Goal: Task Accomplishment & Management: Manage account settings

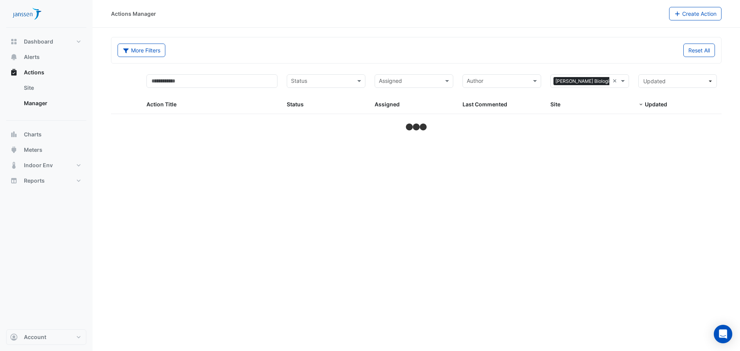
select select "***"
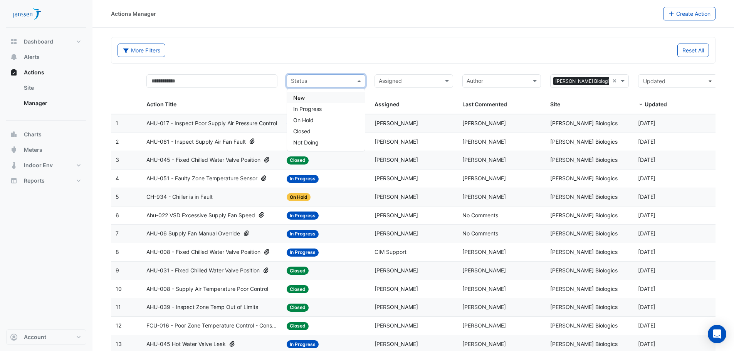
click at [317, 81] on input "text" at bounding box center [321, 81] width 61 height 9
click at [35, 59] on span "Alerts" at bounding box center [32, 57] width 16 height 8
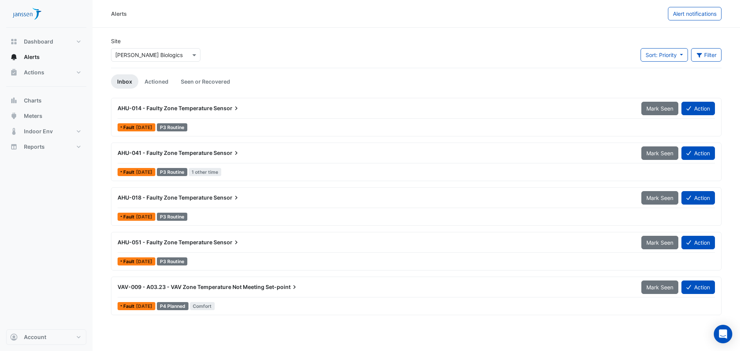
click at [246, 110] on div "AHU-014 - Faulty Zone Temperature Sensor" at bounding box center [375, 108] width 514 height 8
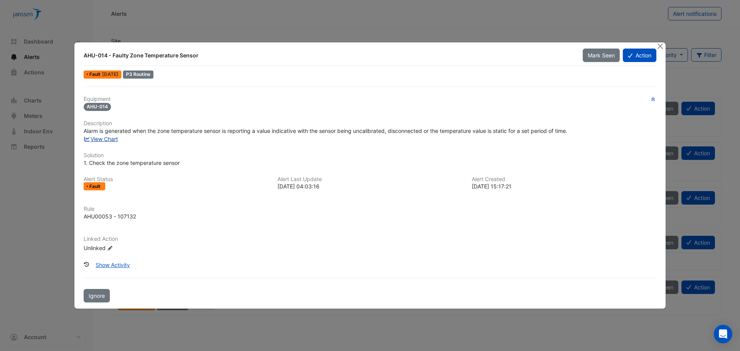
click at [110, 141] on link "View Chart" at bounding box center [101, 139] width 34 height 7
click at [633, 57] on button "Action" at bounding box center [640, 55] width 34 height 13
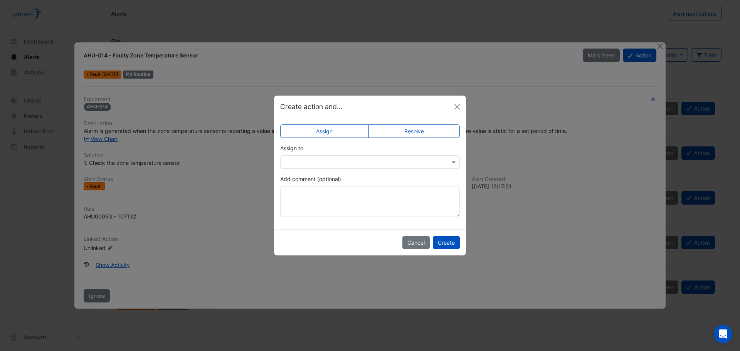
click at [419, 133] on label "Resolve" at bounding box center [414, 130] width 92 height 13
click at [389, 197] on textarea "Add comment (optional)" at bounding box center [370, 201] width 180 height 31
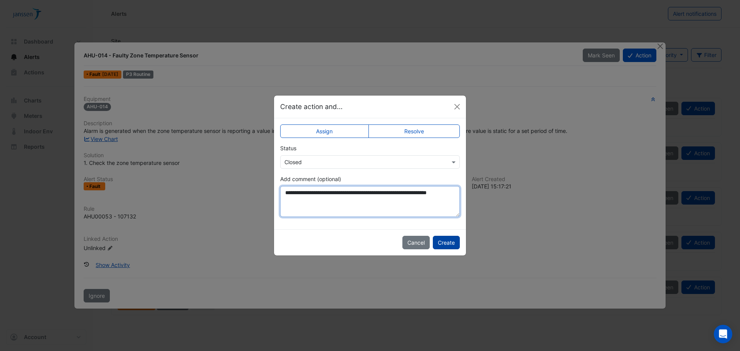
type textarea "**********"
click at [449, 245] on button "Create" at bounding box center [446, 242] width 27 height 13
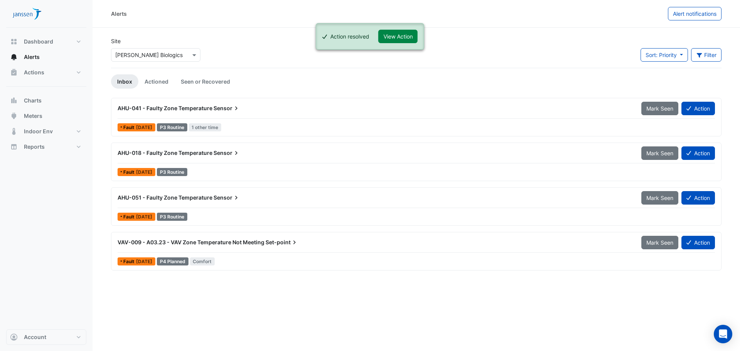
click at [250, 110] on div "AHU-041 - Faulty Zone Temperature Sensor" at bounding box center [375, 108] width 514 height 8
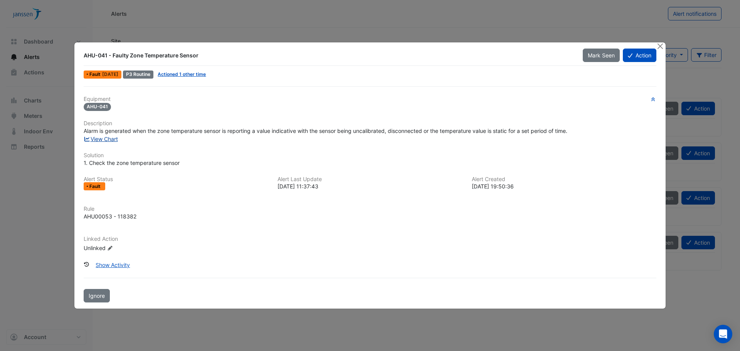
click at [111, 139] on link "View Chart" at bounding box center [101, 139] width 34 height 7
click at [648, 57] on button "Action" at bounding box center [640, 55] width 34 height 13
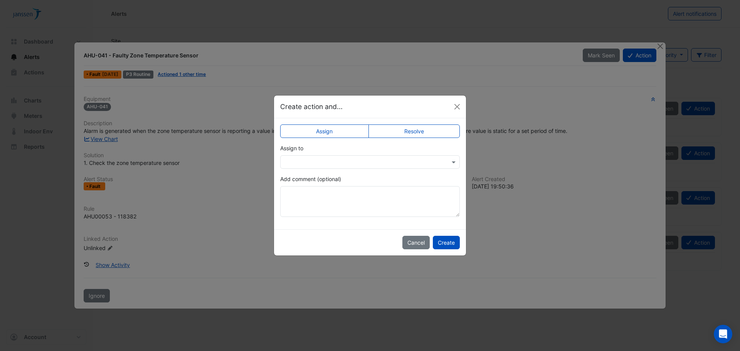
click at [425, 124] on div "Assign Resolve Assign to Add comment (optional)" at bounding box center [370, 173] width 192 height 111
click at [425, 134] on label "Resolve" at bounding box center [414, 130] width 92 height 13
click at [324, 203] on textarea "Add comment (optional)" at bounding box center [370, 201] width 180 height 31
type textarea "*"
type textarea "**********"
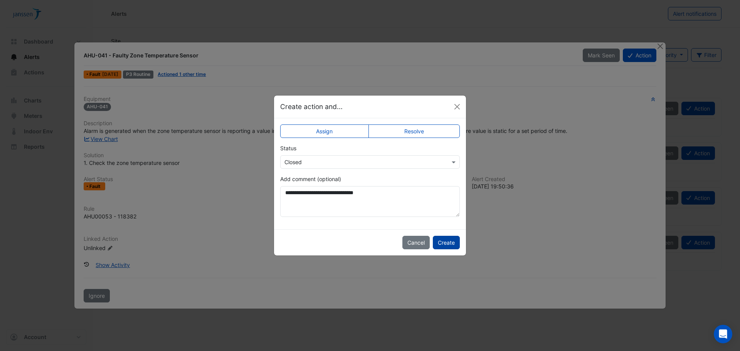
click at [450, 241] on button "Create" at bounding box center [446, 242] width 27 height 13
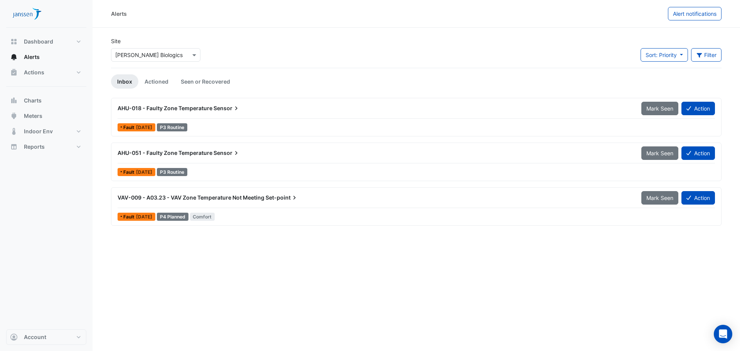
click at [230, 106] on span "Sensor" at bounding box center [226, 108] width 27 height 8
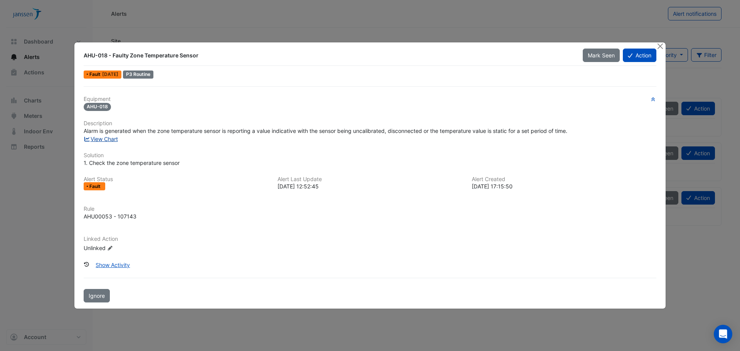
click at [111, 140] on link "View Chart" at bounding box center [101, 139] width 34 height 7
click at [643, 58] on button "Action" at bounding box center [640, 55] width 34 height 13
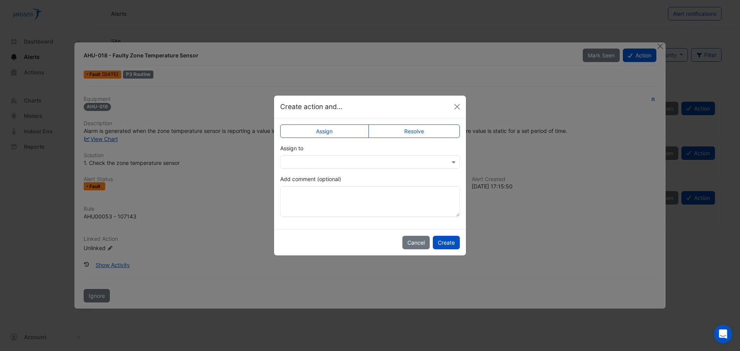
click at [408, 126] on label "Resolve" at bounding box center [414, 130] width 92 height 13
click at [352, 194] on textarea "Add comment (optional)" at bounding box center [370, 201] width 180 height 31
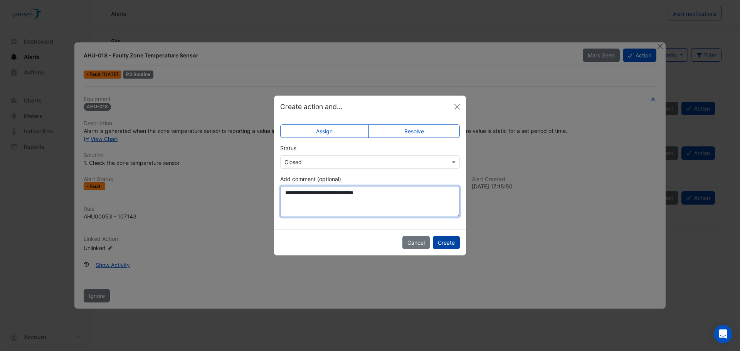
type textarea "**********"
click at [451, 242] on button "Create" at bounding box center [446, 242] width 27 height 13
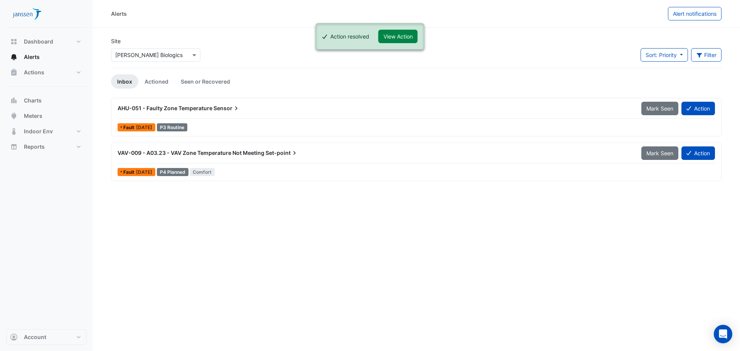
click at [210, 110] on span "AHU-051 - Faulty Zone Temperature" at bounding box center [165, 108] width 95 height 7
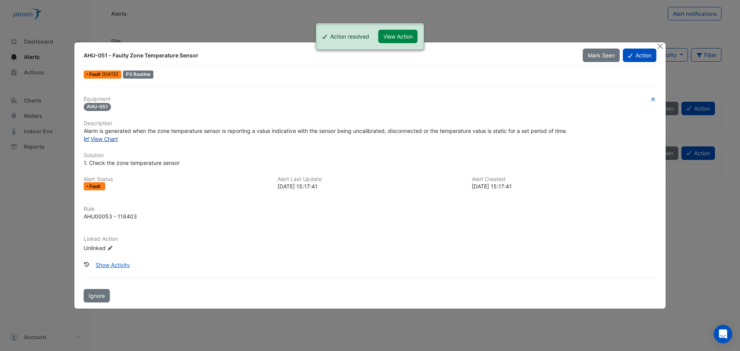
click at [104, 138] on link "View Chart" at bounding box center [101, 139] width 34 height 7
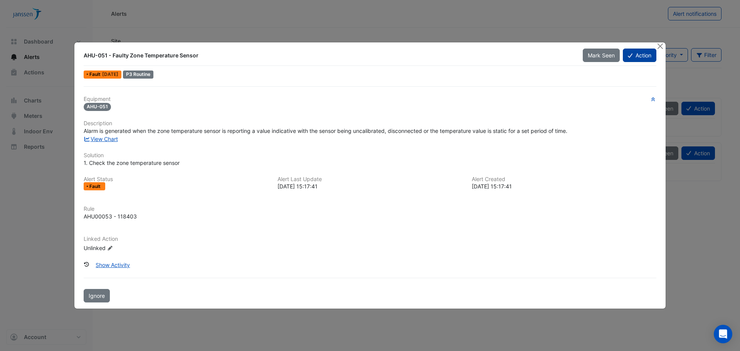
click at [630, 59] on button "Action" at bounding box center [640, 55] width 34 height 13
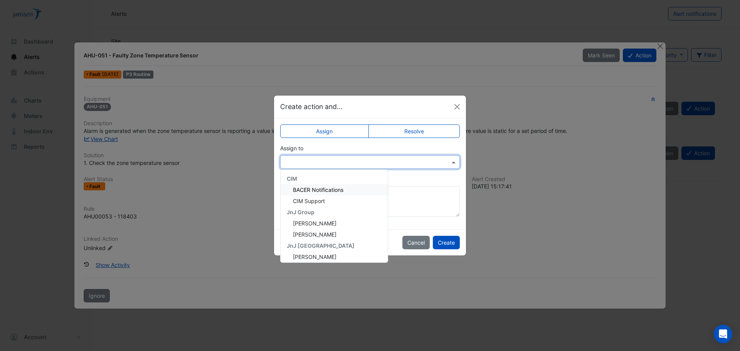
click at [333, 161] on input "text" at bounding box center [362, 162] width 156 height 8
click at [326, 201] on div "CIM Support" at bounding box center [334, 200] width 107 height 11
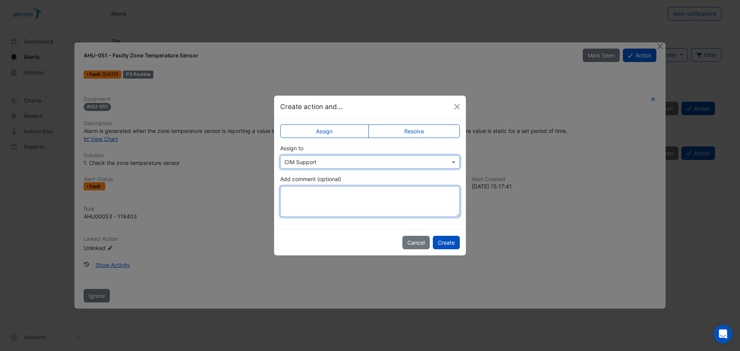
click at [350, 194] on textarea "Add comment (optional)" at bounding box center [370, 201] width 180 height 31
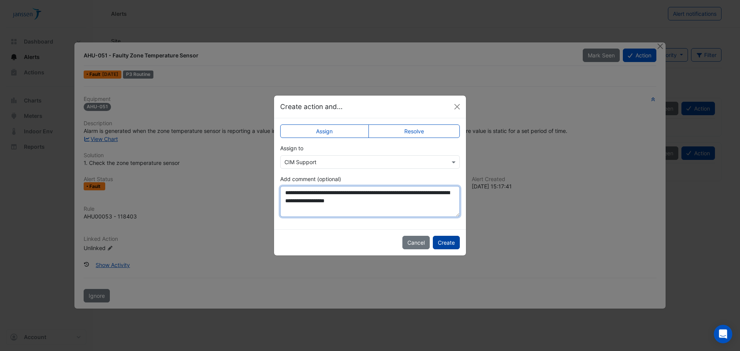
type textarea "**********"
click at [442, 244] on button "Create" at bounding box center [446, 242] width 27 height 13
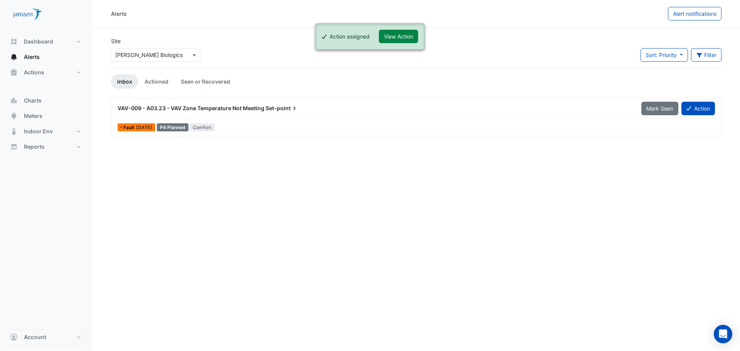
click at [256, 107] on span "VAV-009 - A03.23 - VAV Zone Temperature Not Meeting" at bounding box center [191, 108] width 147 height 7
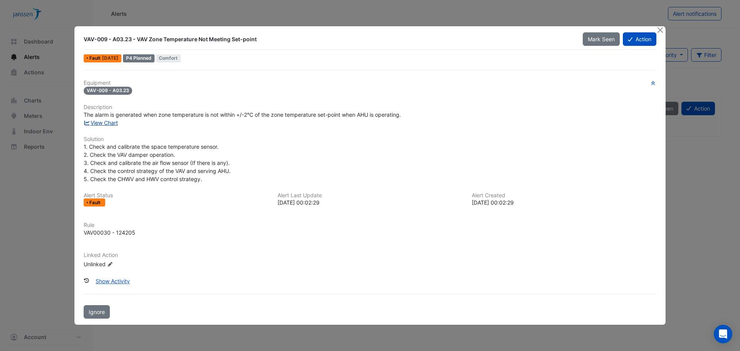
click at [109, 123] on link "View Chart" at bounding box center [101, 122] width 34 height 7
click at [637, 40] on button "Action" at bounding box center [640, 38] width 34 height 13
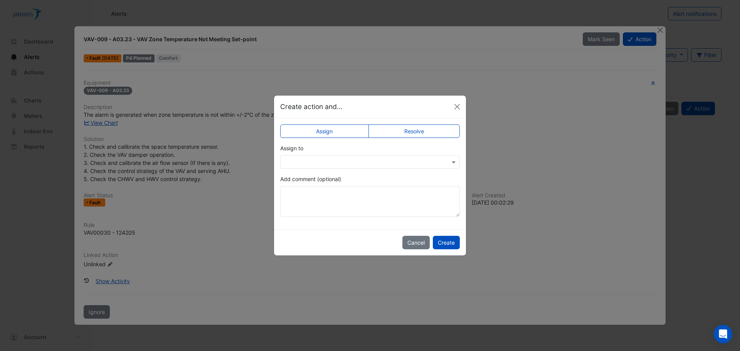
click at [326, 161] on input "text" at bounding box center [362, 162] width 156 height 8
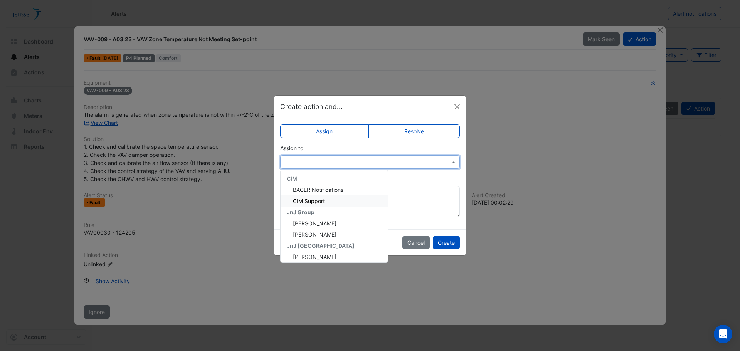
click at [313, 201] on span "CIM Support" at bounding box center [309, 201] width 32 height 7
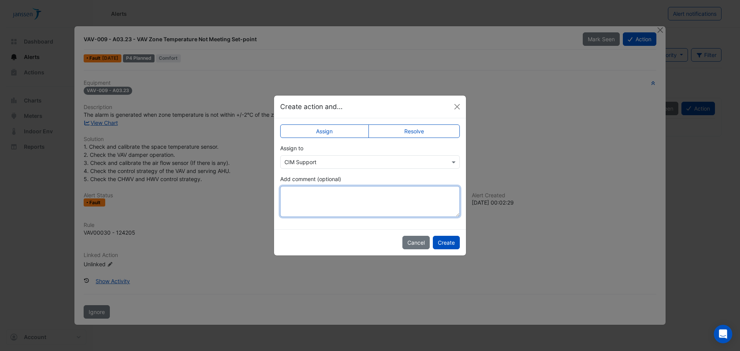
click at [338, 210] on textarea "Add comment (optional)" at bounding box center [370, 201] width 180 height 31
click at [397, 203] on textarea "**********" at bounding box center [370, 201] width 180 height 31
type textarea "**********"
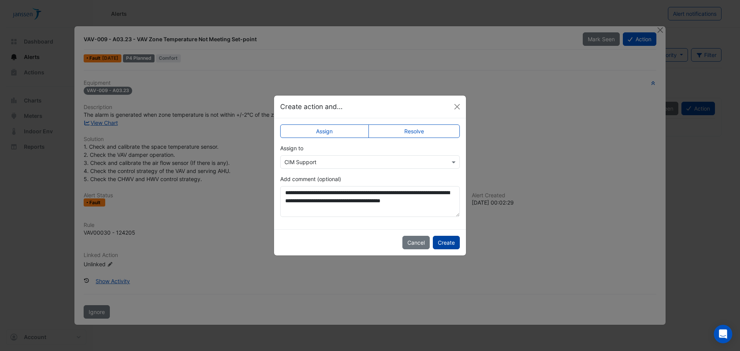
click at [445, 240] on button "Create" at bounding box center [446, 242] width 27 height 13
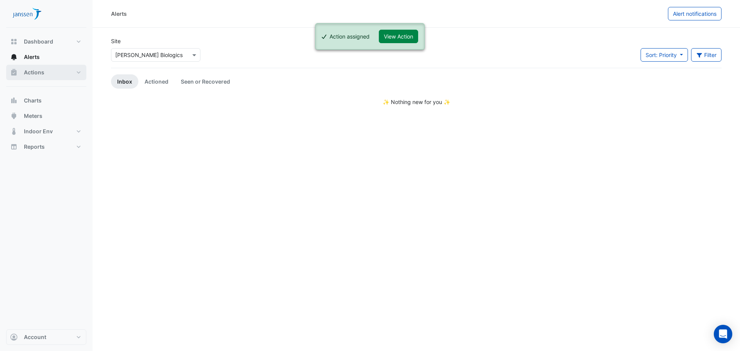
drag, startPoint x: 32, startPoint y: 71, endPoint x: 32, endPoint y: 74, distance: 3.9
click at [32, 71] on span "Actions" at bounding box center [34, 73] width 20 height 8
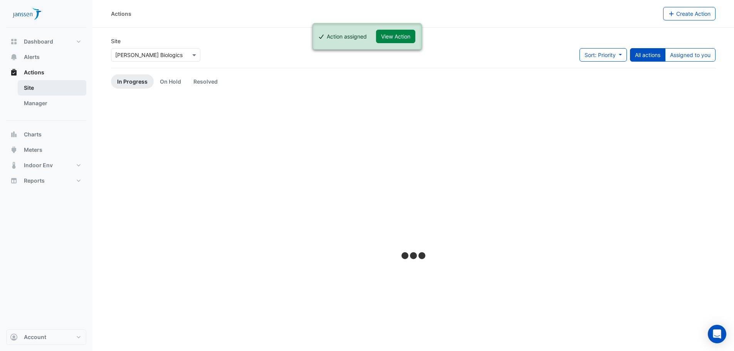
click at [37, 86] on link "Site" at bounding box center [52, 87] width 69 height 15
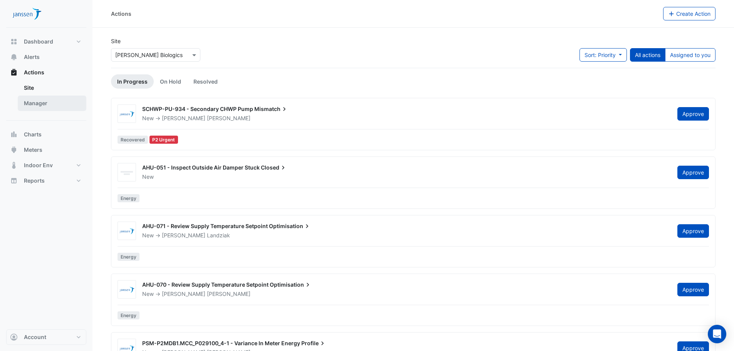
click at [30, 106] on link "Manager" at bounding box center [52, 103] width 69 height 15
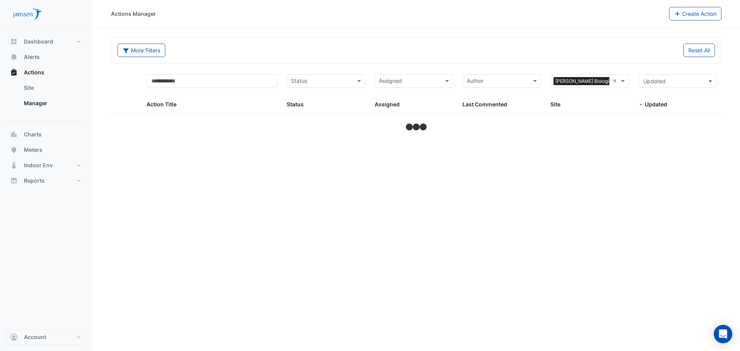
select select "***"
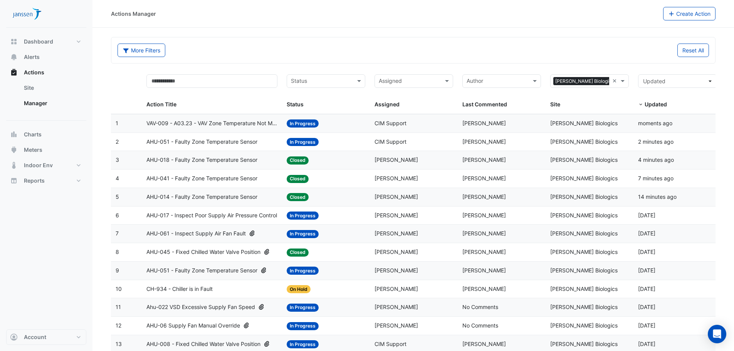
click at [343, 82] on input "text" at bounding box center [321, 81] width 61 height 9
click at [321, 109] on span "In Progress" at bounding box center [307, 109] width 29 height 7
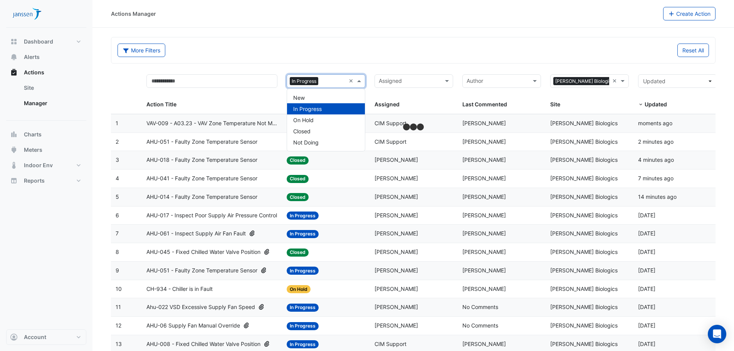
click at [331, 81] on input "text" at bounding box center [333, 81] width 24 height 9
click at [319, 99] on div "New" at bounding box center [326, 97] width 78 height 11
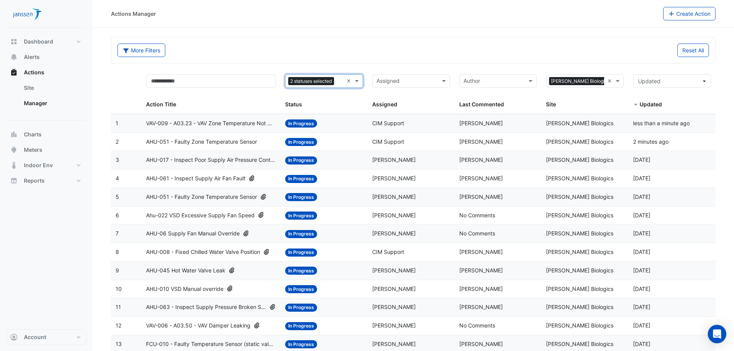
click at [202, 158] on span "AHU-017 - Inspect Poor Supply Air Pressure Control" at bounding box center [211, 160] width 130 height 9
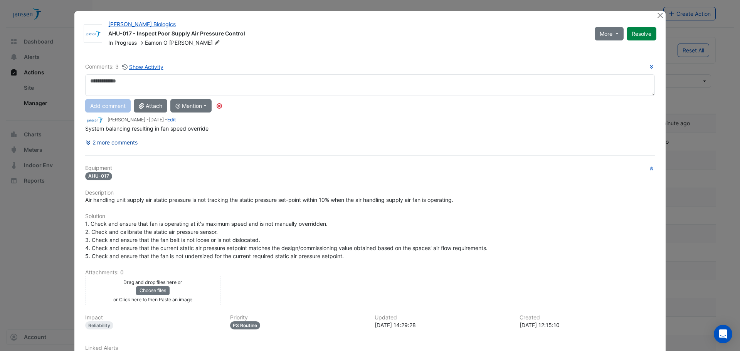
click at [128, 143] on button "2 more comments" at bounding box center [111, 142] width 53 height 13
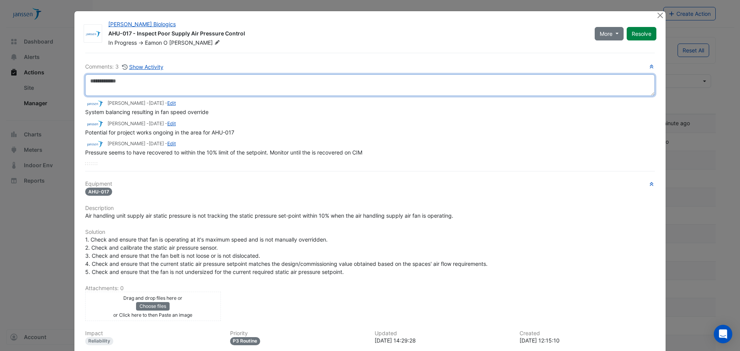
click at [215, 81] on textarea at bounding box center [370, 85] width 570 height 22
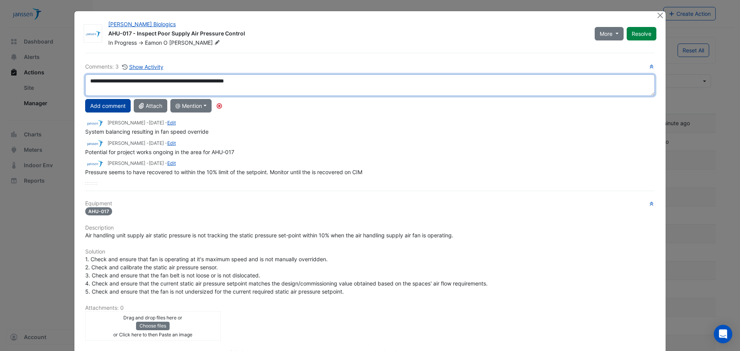
type textarea "**********"
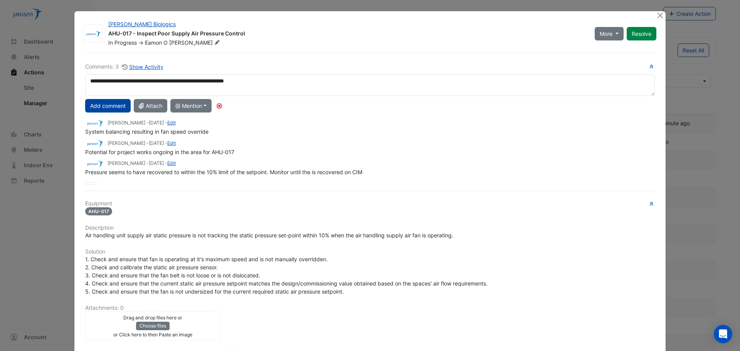
click at [112, 106] on button "Add comment" at bounding box center [107, 105] width 45 height 13
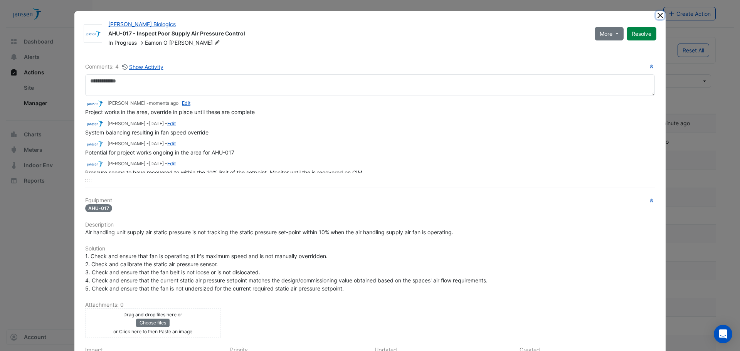
click at [657, 17] on button "Close" at bounding box center [660, 15] width 8 height 8
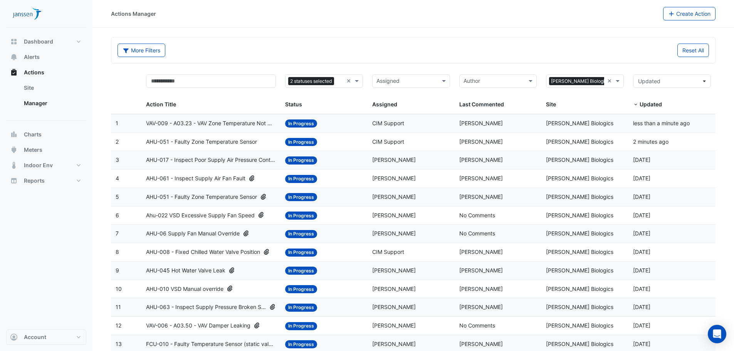
click at [223, 179] on span "AHU-061 - Inspect Supply Air Fan Fault" at bounding box center [195, 178] width 99 height 9
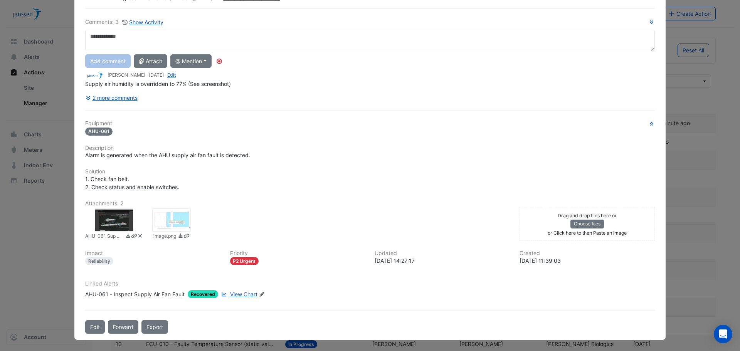
scroll to position [6, 0]
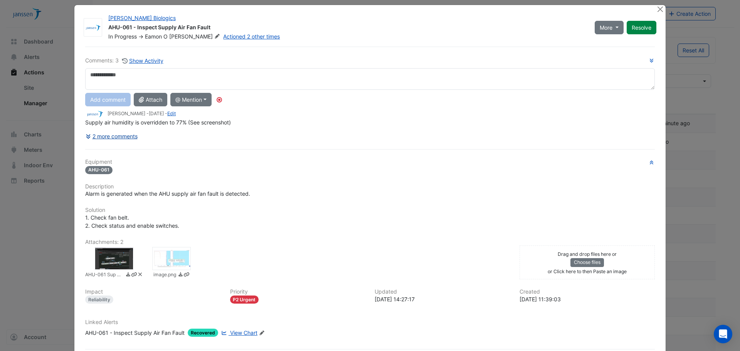
click at [101, 134] on button "2 more comments" at bounding box center [111, 135] width 53 height 13
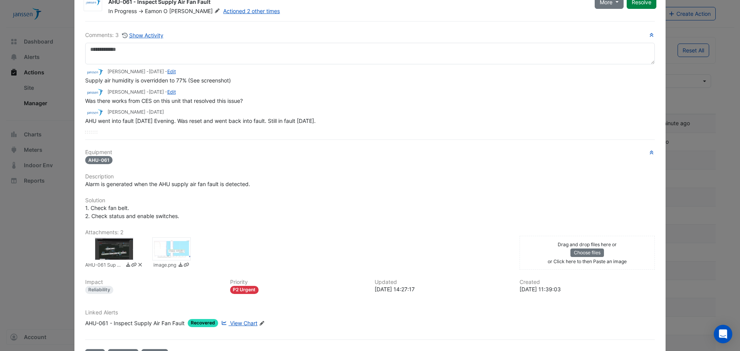
scroll to position [45, 0]
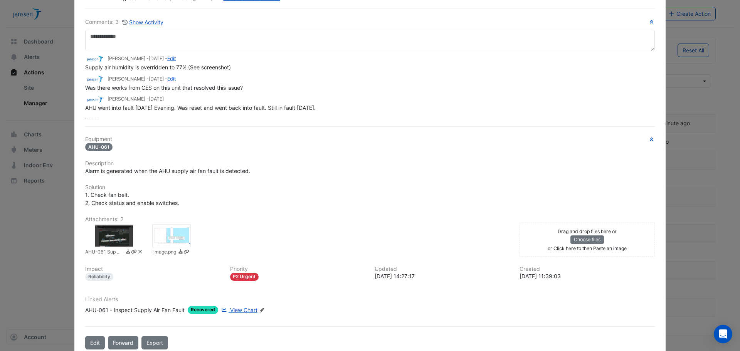
click at [108, 240] on div at bounding box center [114, 235] width 39 height 23
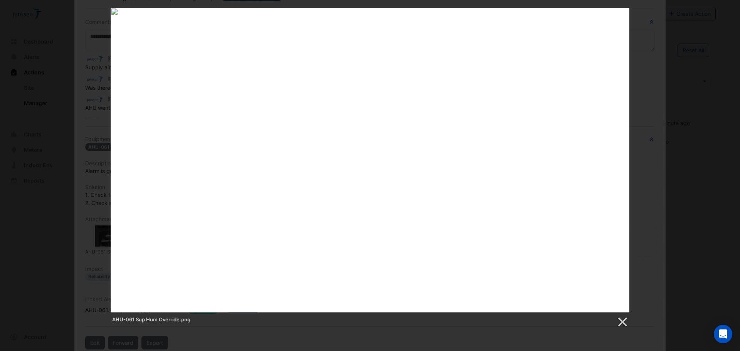
click at [640, 142] on div "AHU-061 Sup Hum Override.png" at bounding box center [370, 168] width 740 height 320
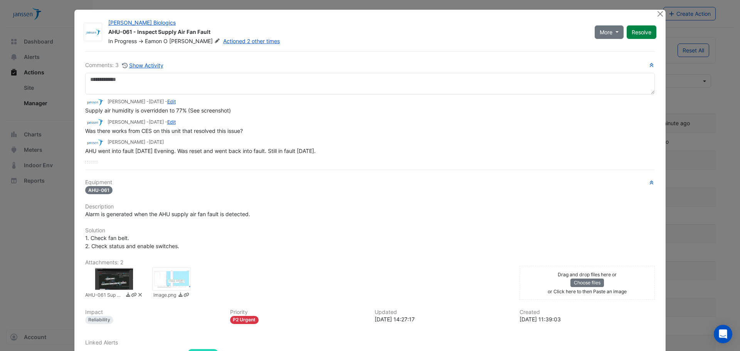
scroll to position [0, 0]
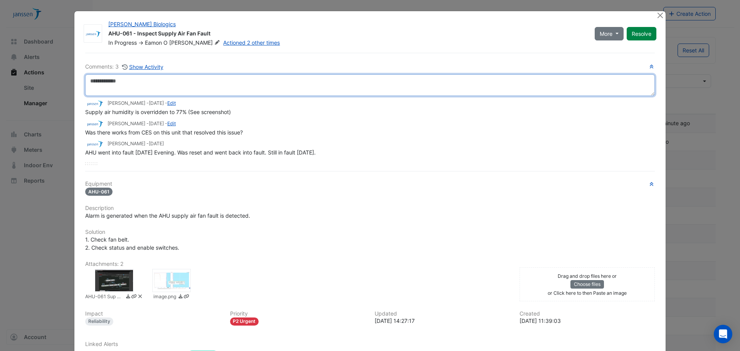
click at [207, 84] on textarea at bounding box center [370, 85] width 570 height 22
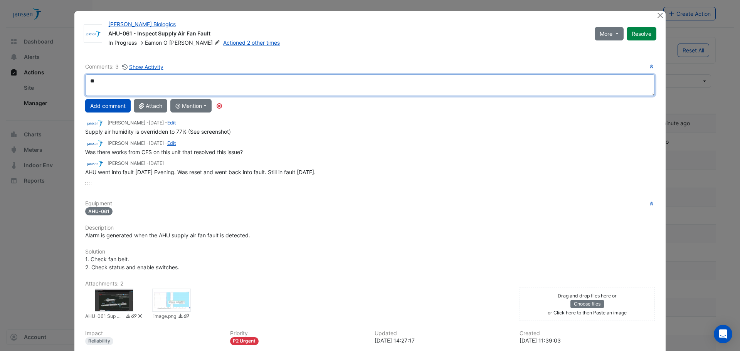
type textarea "*"
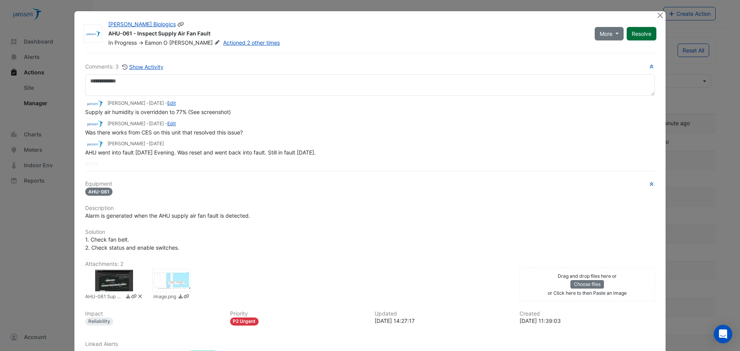
click at [645, 34] on button "Resolve" at bounding box center [642, 33] width 30 height 13
click at [657, 16] on button "Close" at bounding box center [660, 15] width 8 height 8
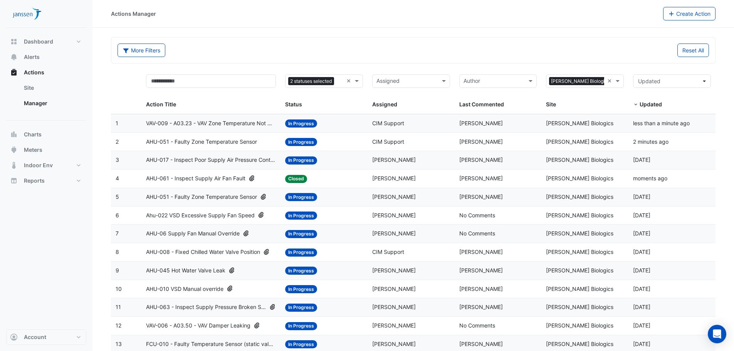
click at [242, 200] on span "AHU-051 - Faulty Zone Temperature Sensor" at bounding box center [201, 197] width 111 height 9
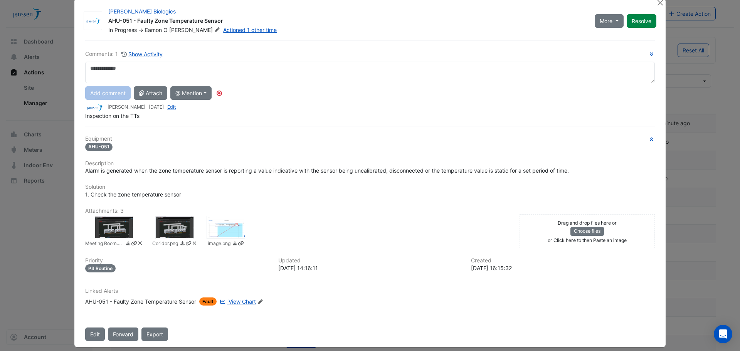
scroll to position [20, 0]
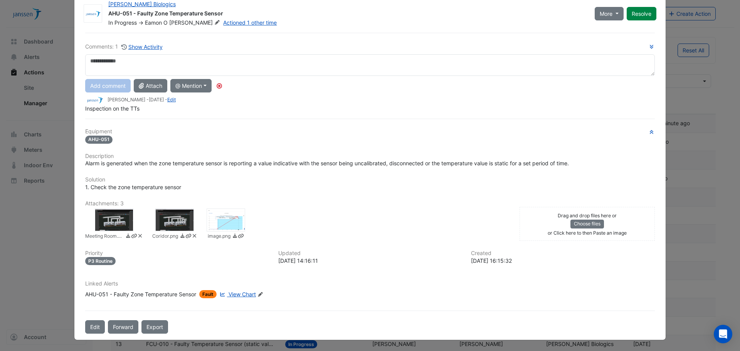
click at [227, 223] on div at bounding box center [226, 219] width 39 height 23
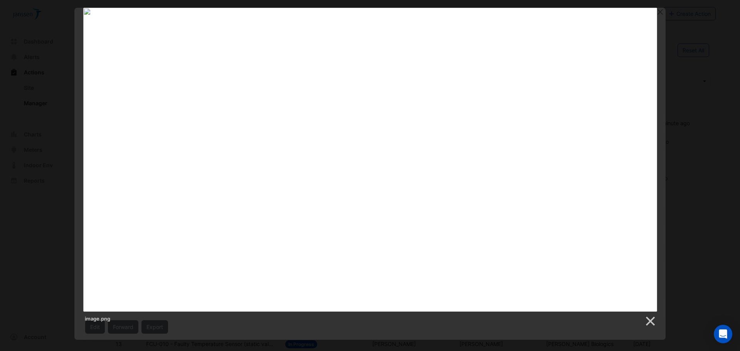
click at [689, 78] on div "image.png" at bounding box center [370, 167] width 740 height 319
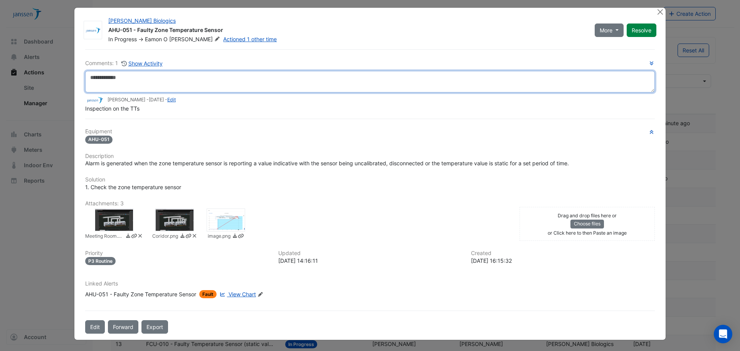
click at [315, 87] on textarea at bounding box center [370, 82] width 570 height 22
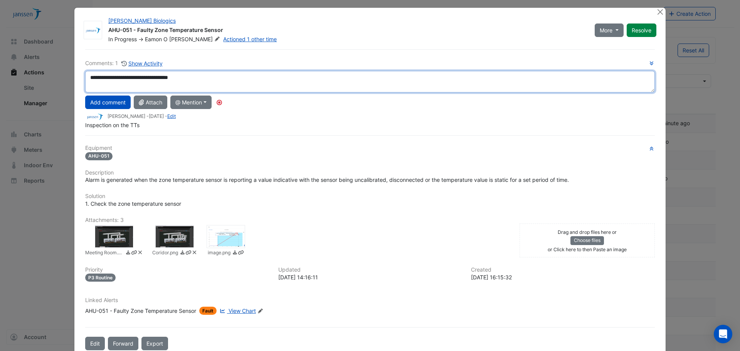
type textarea "**********"
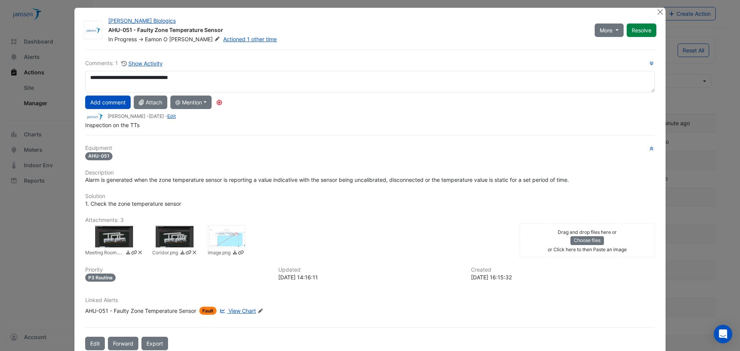
click at [116, 232] on div at bounding box center [114, 236] width 39 height 23
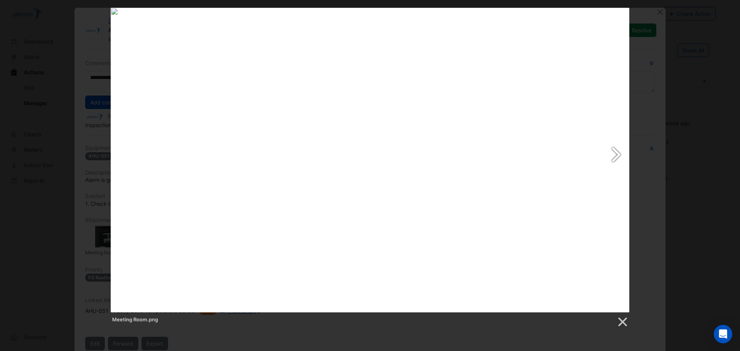
click at [616, 159] on link at bounding box center [464, 160] width 332 height 305
click at [639, 58] on div "Coridor.png" at bounding box center [370, 168] width 740 height 320
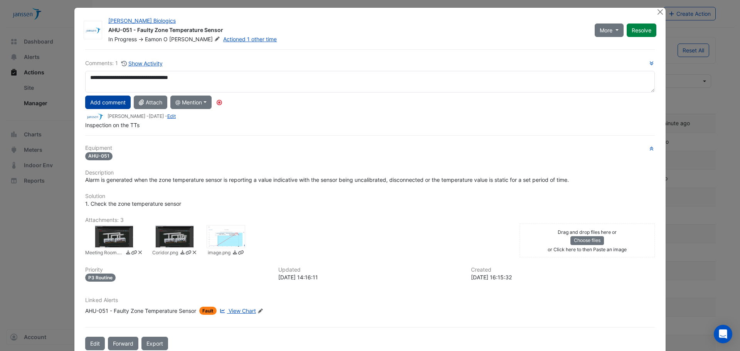
click at [112, 103] on button "Add comment" at bounding box center [107, 102] width 45 height 13
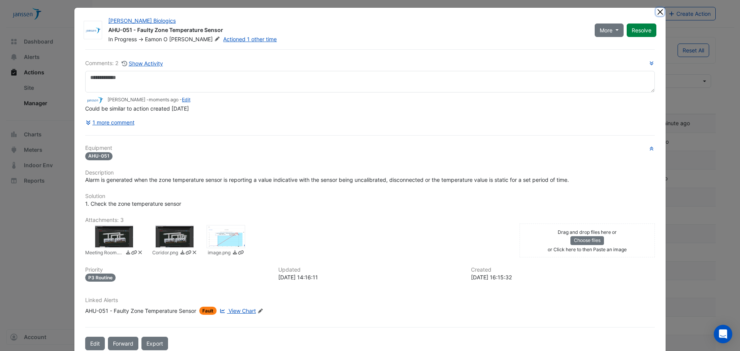
click at [657, 13] on button "Close" at bounding box center [660, 12] width 8 height 8
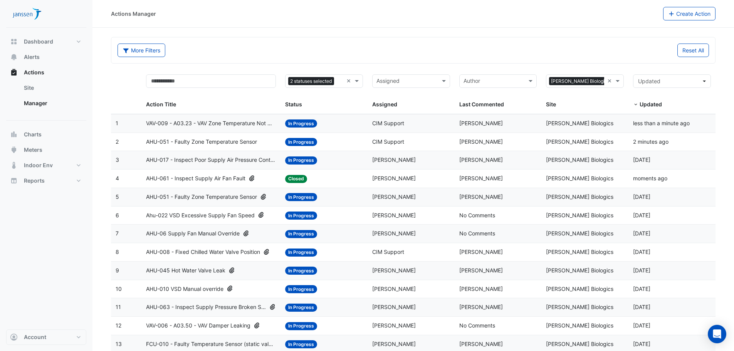
click at [222, 215] on span "Ahu-022 VSD Excessive Supply Fan Speed" at bounding box center [200, 215] width 109 height 9
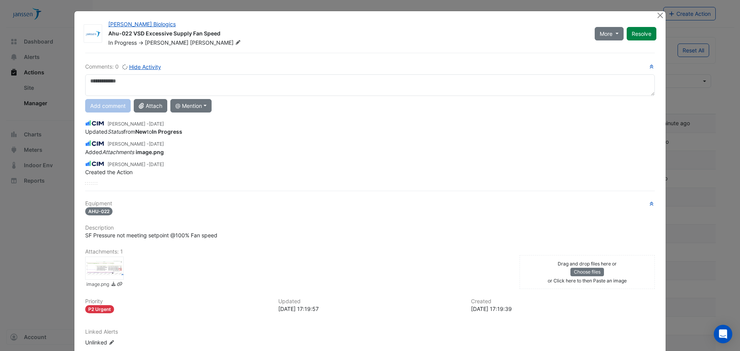
click at [106, 267] on div at bounding box center [104, 268] width 39 height 23
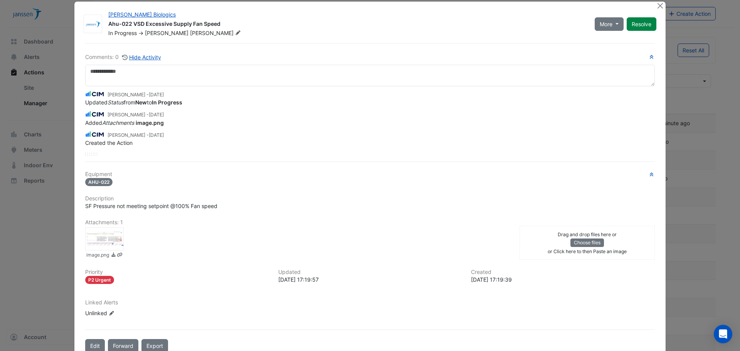
scroll to position [0, 0]
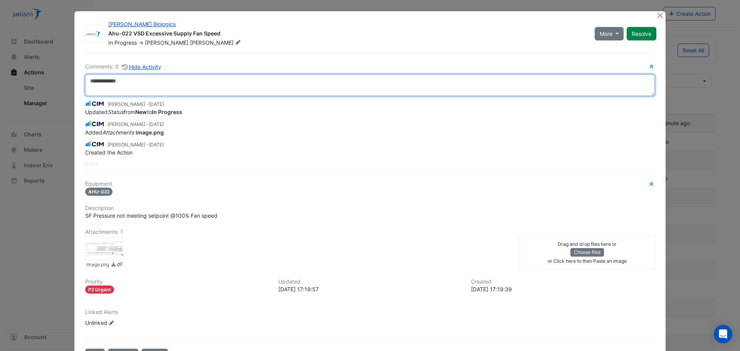
click at [153, 87] on textarea at bounding box center [370, 85] width 570 height 22
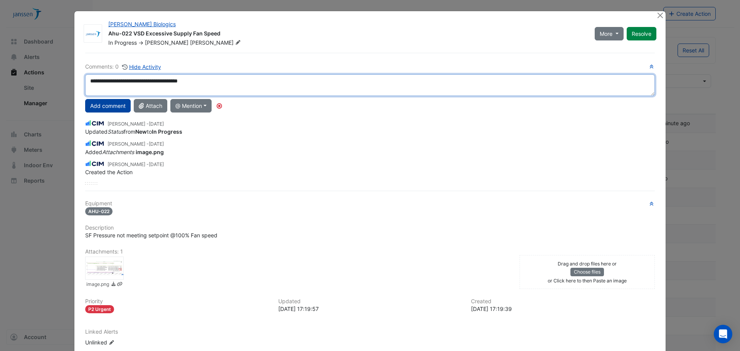
type textarea "**********"
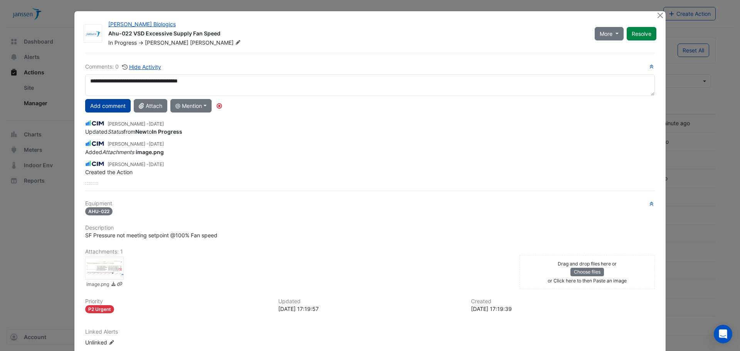
click at [112, 103] on button "Add comment" at bounding box center [107, 105] width 45 height 13
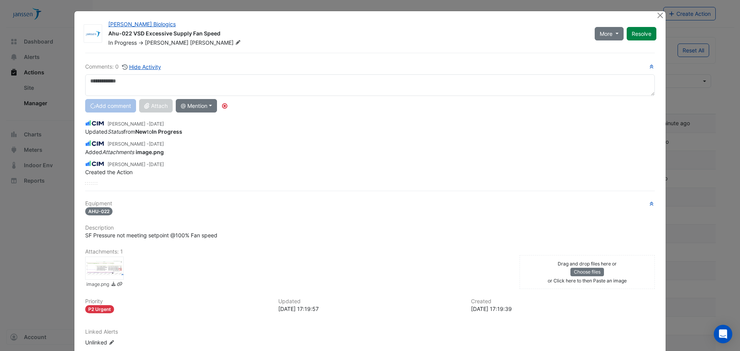
click at [102, 271] on div at bounding box center [104, 268] width 39 height 23
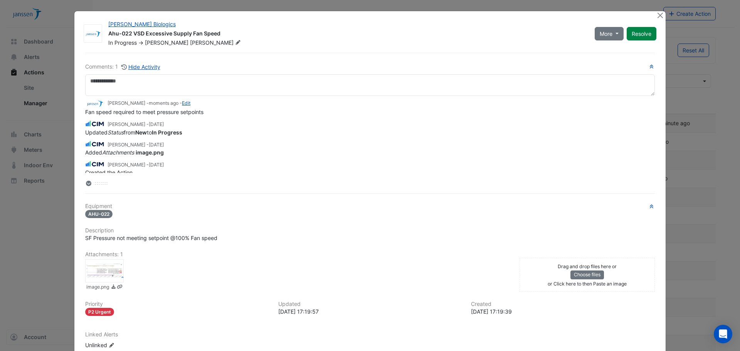
click at [98, 272] on div at bounding box center [104, 270] width 39 height 23
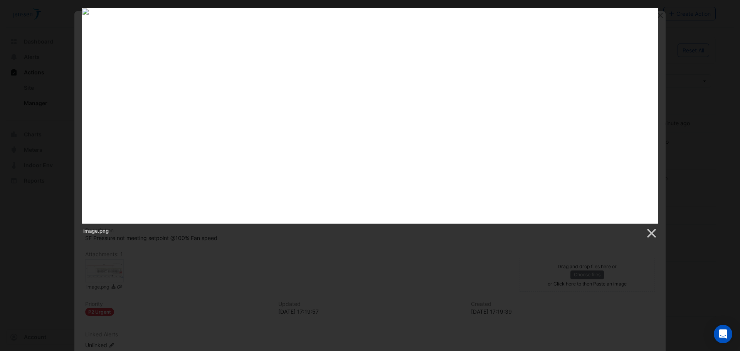
click at [666, 129] on div "image.png" at bounding box center [370, 124] width 740 height 232
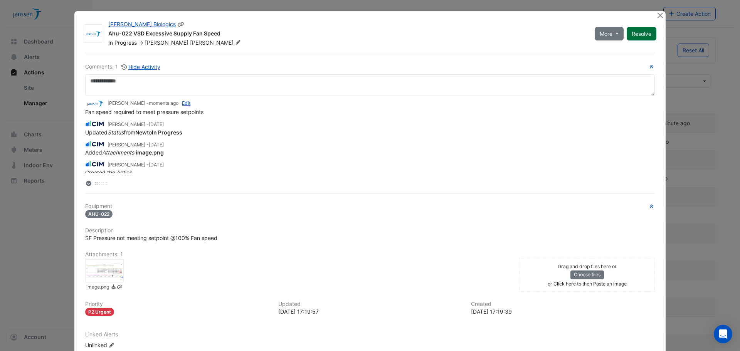
click at [636, 35] on button "Resolve" at bounding box center [642, 33] width 30 height 13
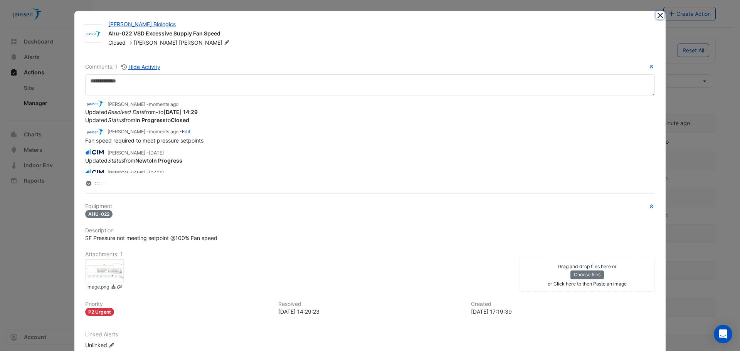
click at [658, 16] on button "Close" at bounding box center [660, 15] width 8 height 8
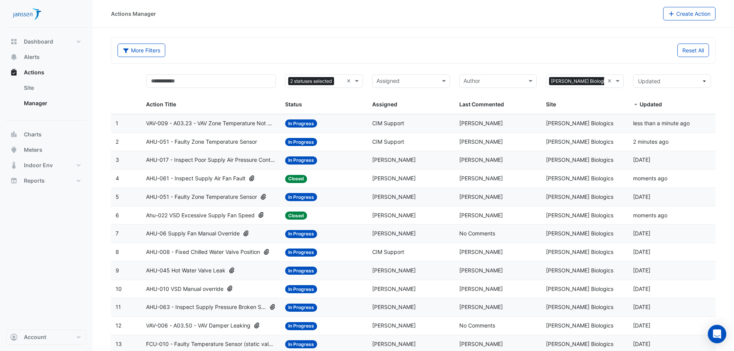
click at [210, 266] on span "AHU-045 Hot Water Valve Leak" at bounding box center [185, 270] width 79 height 9
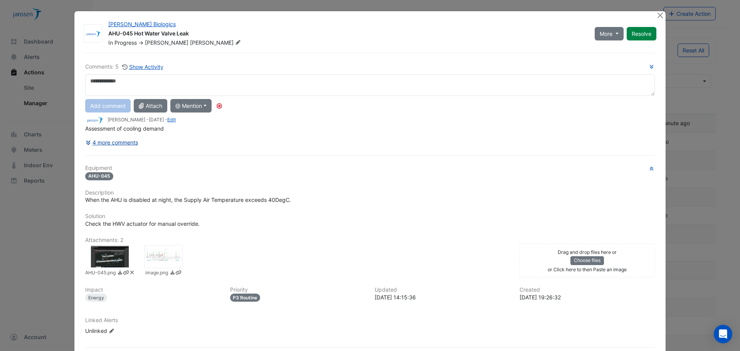
click at [124, 144] on button "4 more comments" at bounding box center [111, 142] width 53 height 13
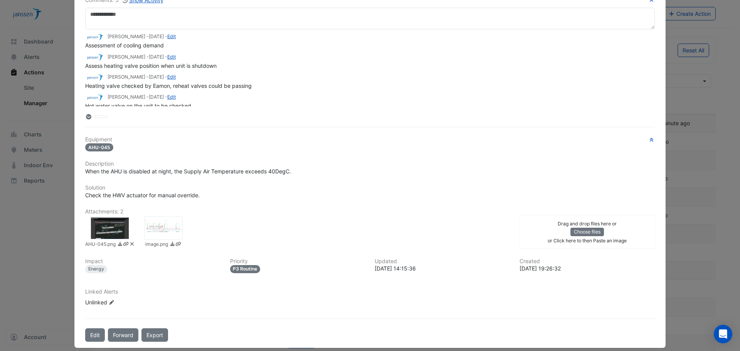
scroll to position [75, 0]
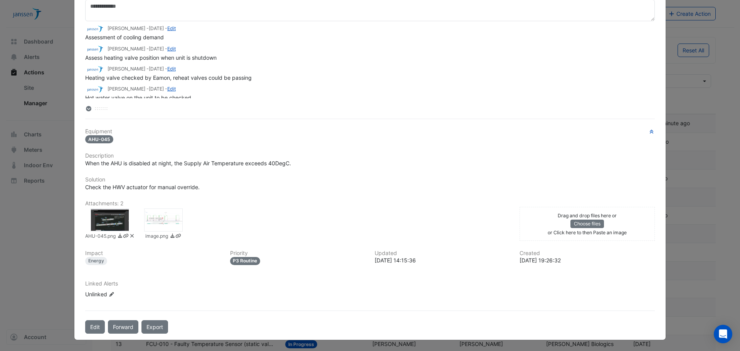
click at [156, 216] on div at bounding box center [163, 219] width 39 height 23
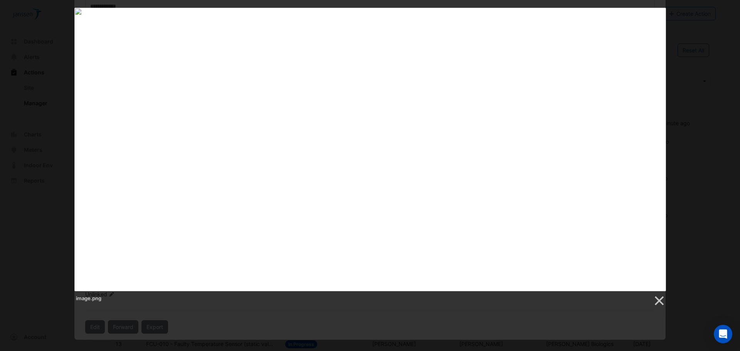
click at [714, 138] on div "image.png" at bounding box center [370, 157] width 740 height 299
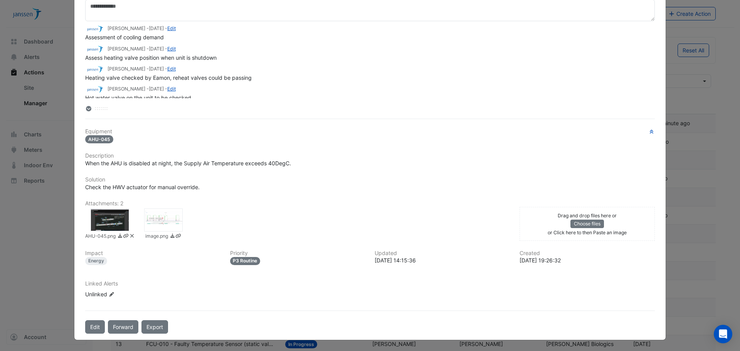
click at [100, 216] on div at bounding box center [110, 219] width 39 height 23
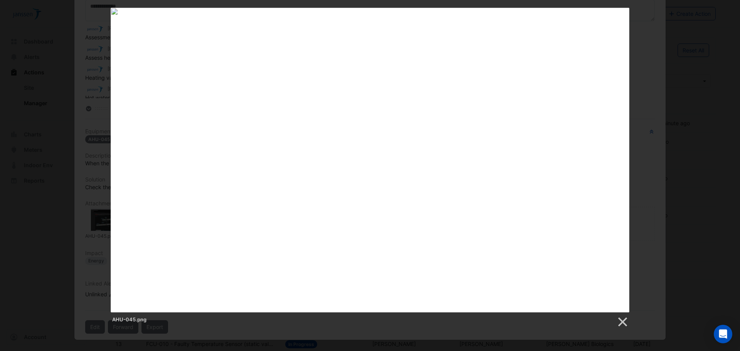
click at [679, 244] on div "AHU-045.png" at bounding box center [370, 168] width 740 height 320
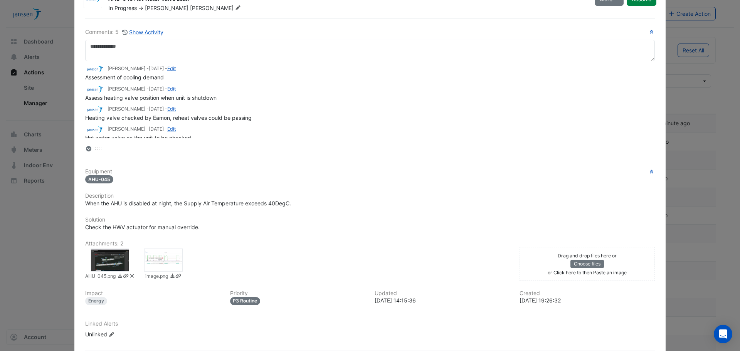
scroll to position [0, 0]
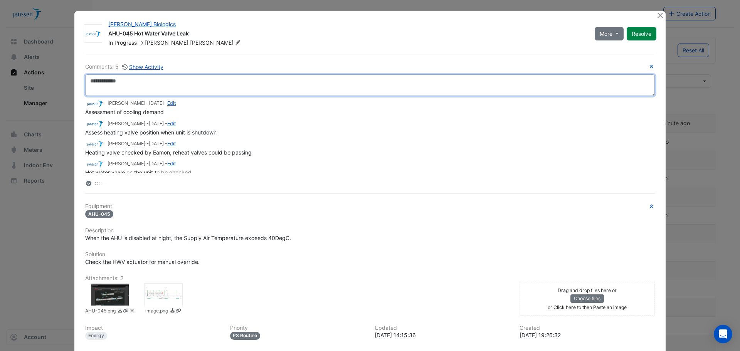
click at [470, 91] on textarea at bounding box center [370, 85] width 570 height 22
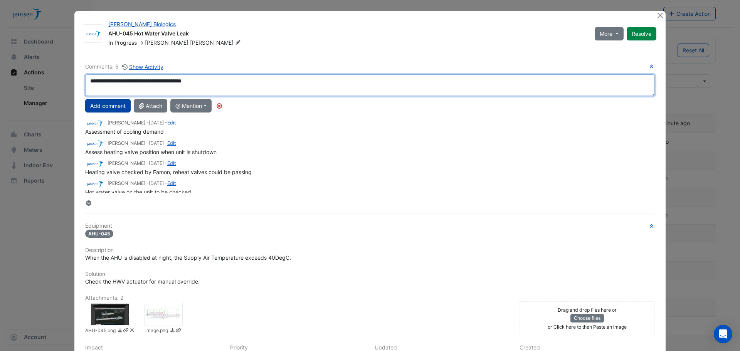
type textarea "**********"
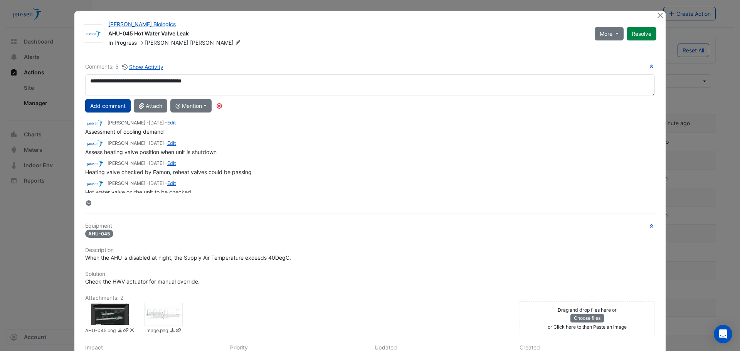
click at [99, 104] on button "Add comment" at bounding box center [107, 105] width 45 height 13
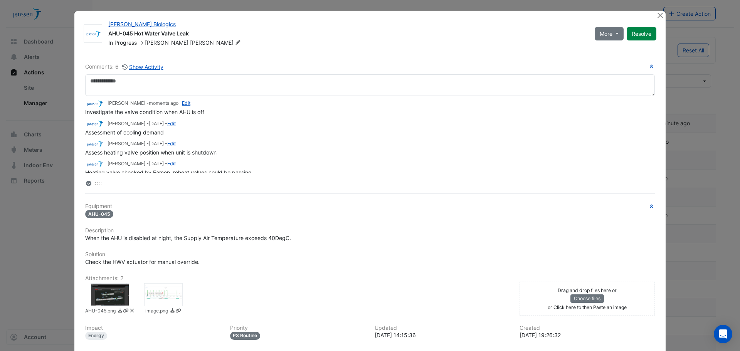
click at [156, 296] on div at bounding box center [163, 294] width 39 height 23
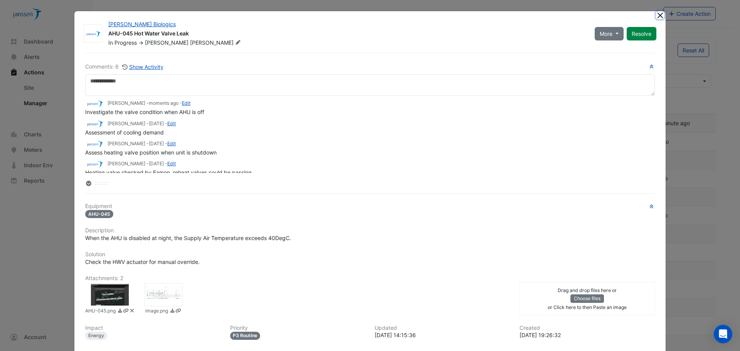
click at [656, 17] on button "Close" at bounding box center [660, 15] width 8 height 8
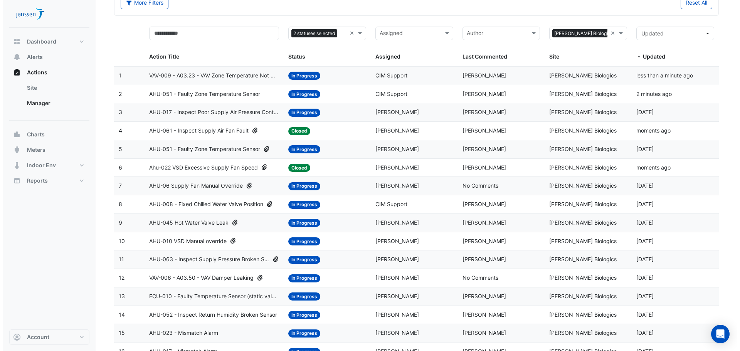
scroll to position [154, 0]
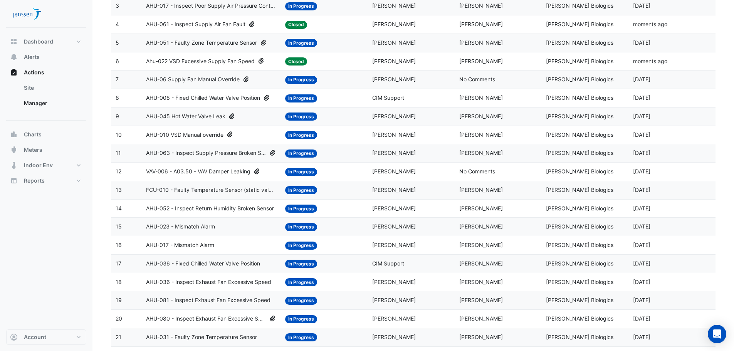
click at [224, 155] on span "AHU-063 - Inspect Supply Pressure Broken Sensor" at bounding box center [206, 153] width 120 height 9
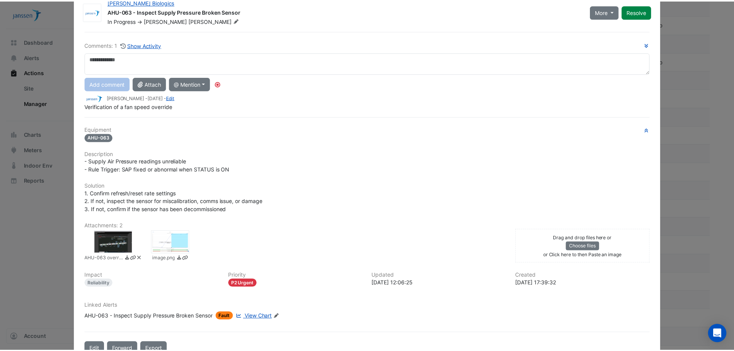
scroll to position [0, 0]
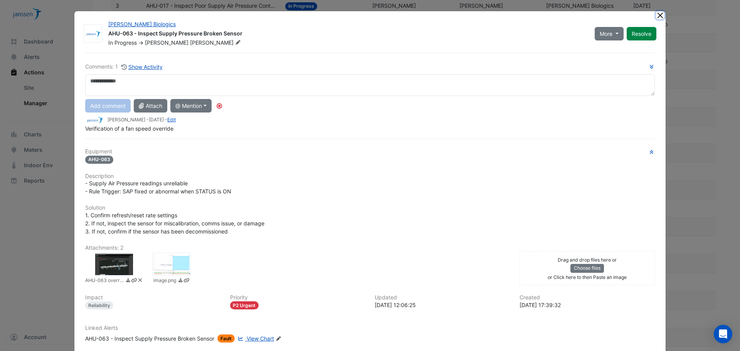
click at [657, 17] on button "Close" at bounding box center [660, 15] width 8 height 8
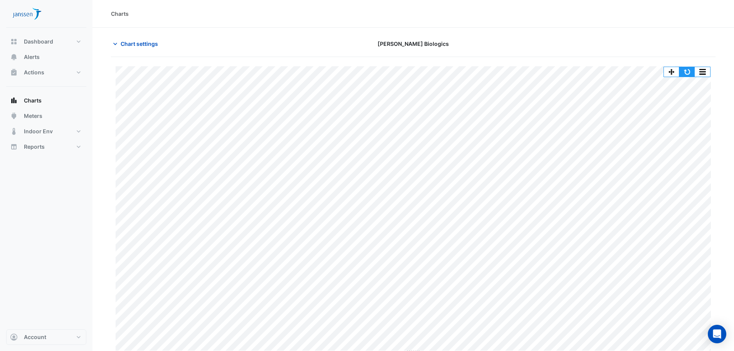
click at [689, 71] on button "button" at bounding box center [686, 72] width 15 height 10
